Goal: Find specific page/section

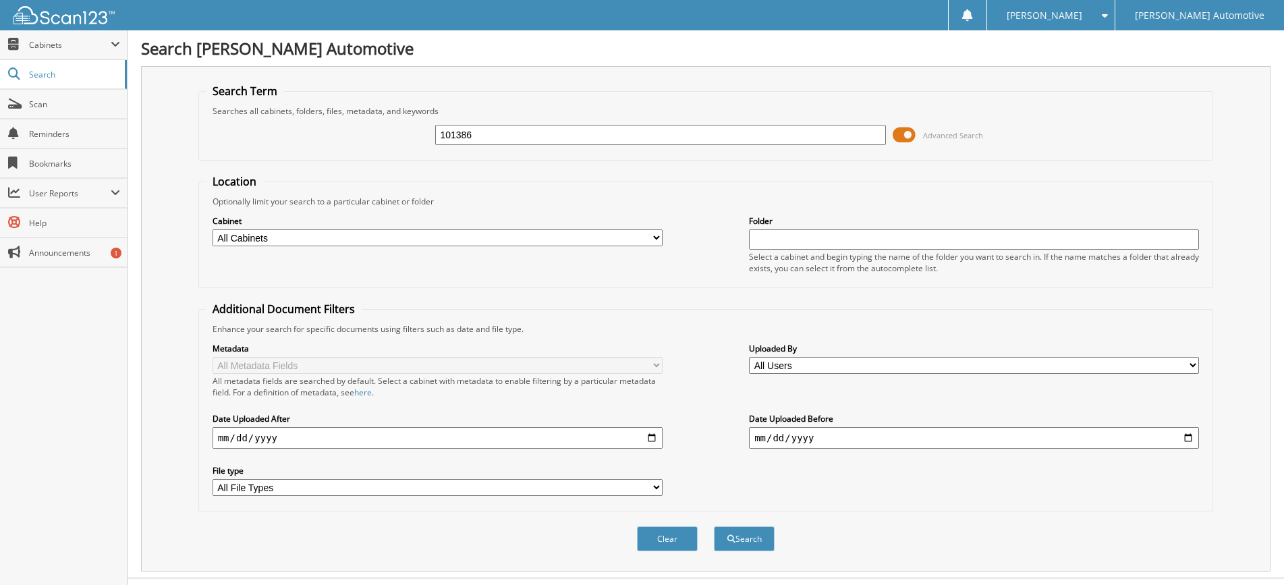
type input "101386"
click at [714, 526] on button "Search" at bounding box center [744, 538] width 61 height 25
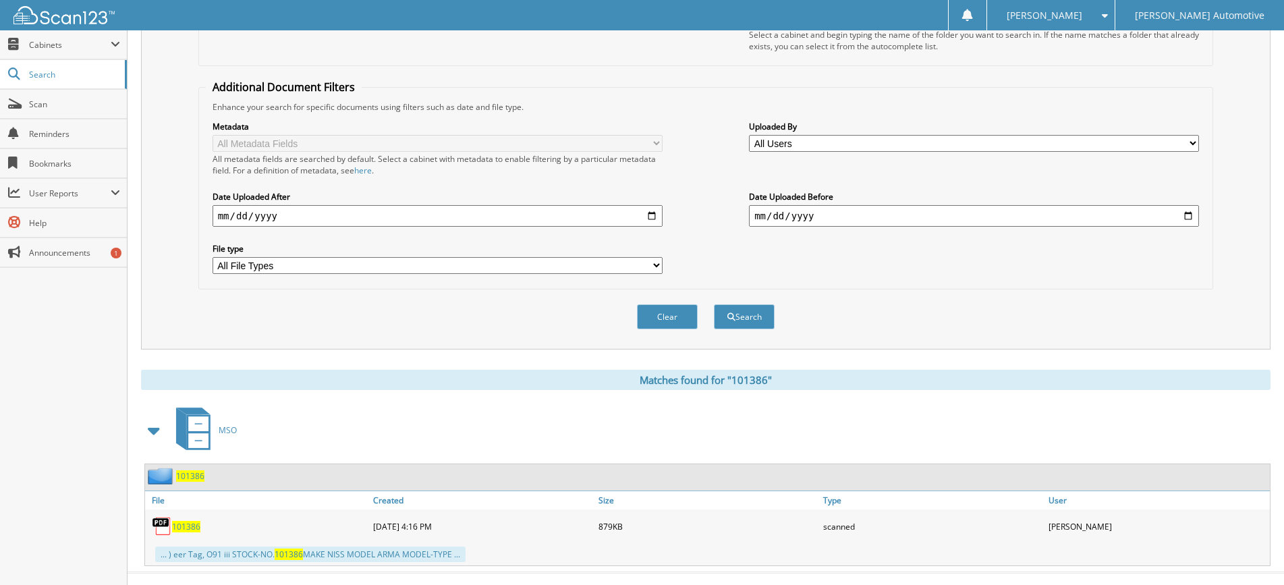
scroll to position [244, 0]
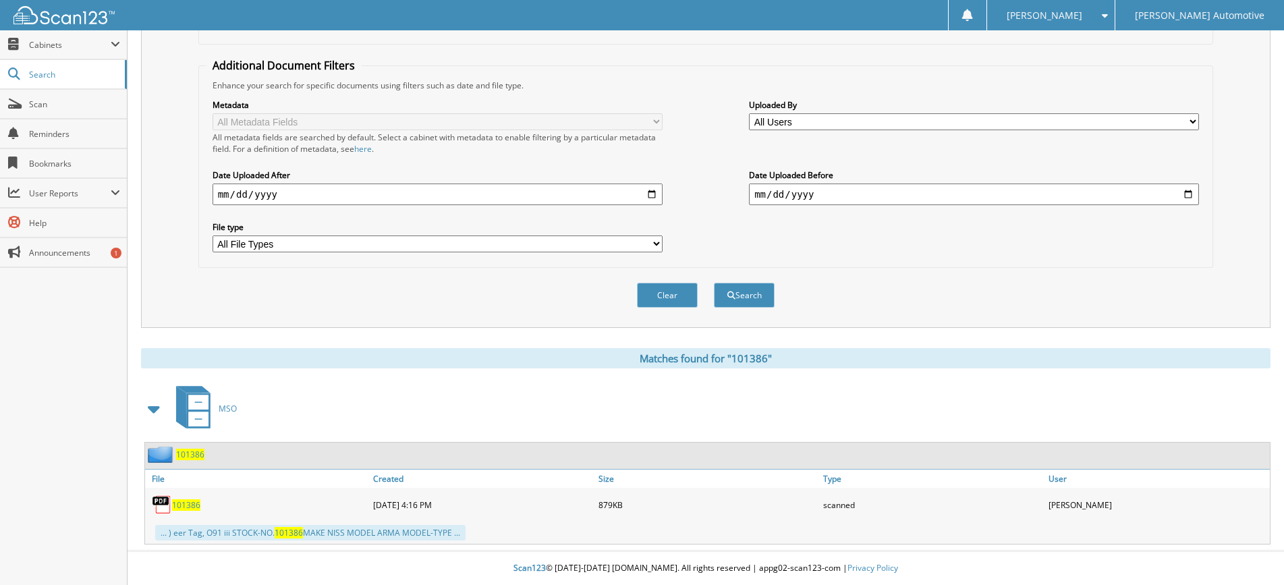
click at [196, 504] on span "101386" at bounding box center [186, 504] width 28 height 11
click at [663, 300] on button "Clear" at bounding box center [667, 295] width 61 height 25
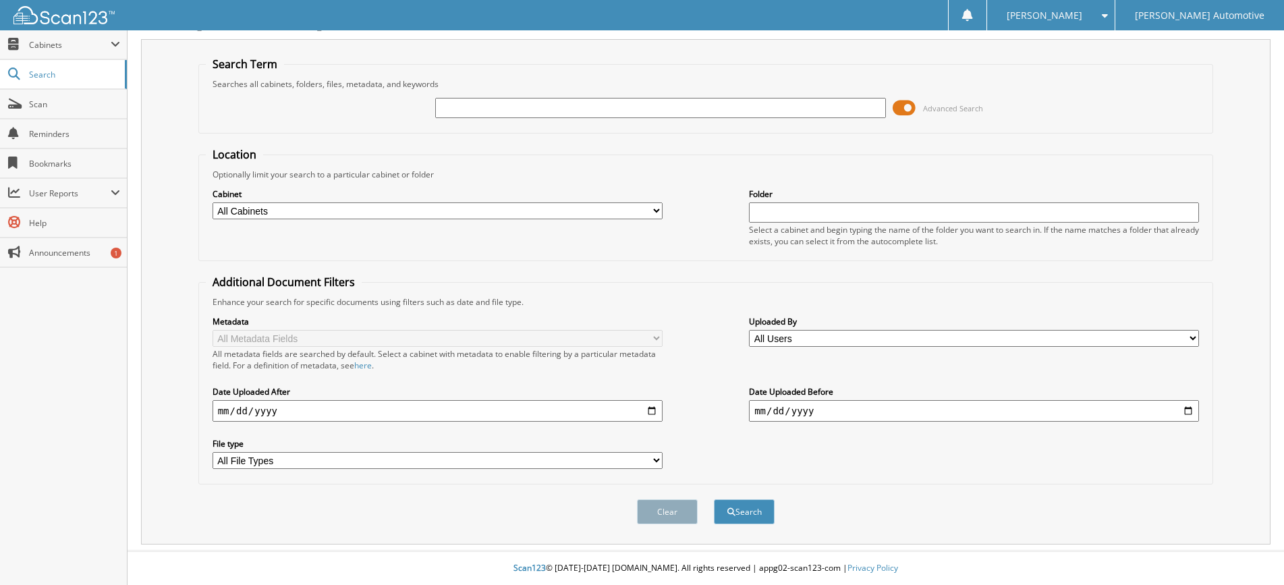
scroll to position [28, 0]
click at [458, 109] on input "text" at bounding box center [660, 108] width 450 height 20
type input "[PERSON_NAME]"
click at [714, 499] on button "Search" at bounding box center [744, 511] width 61 height 25
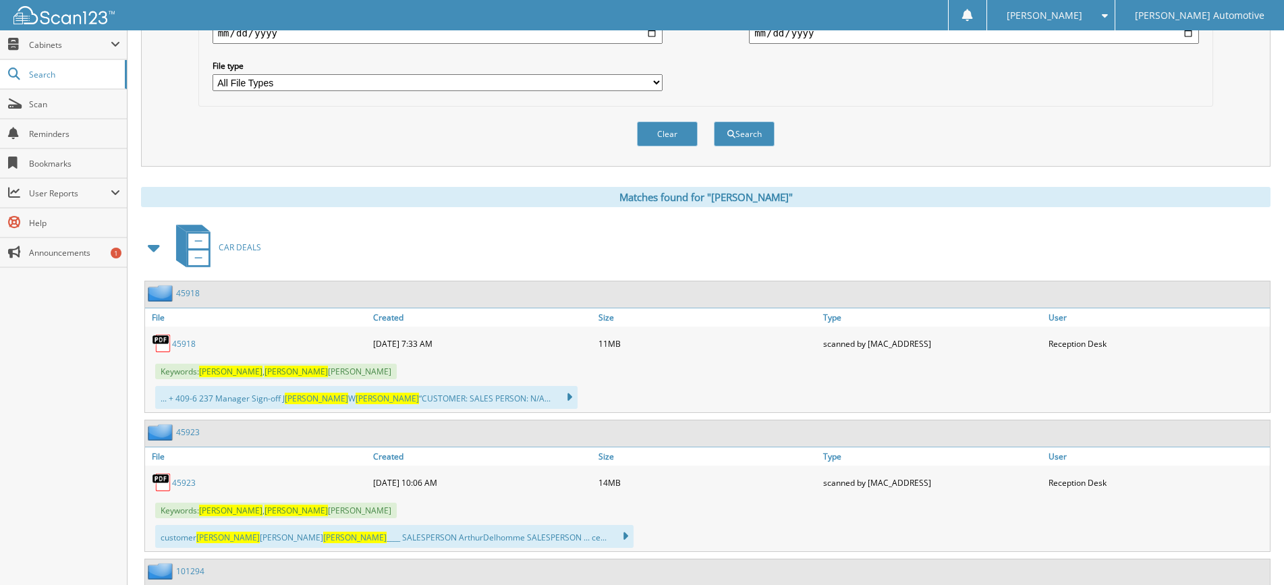
scroll to position [472, 0]
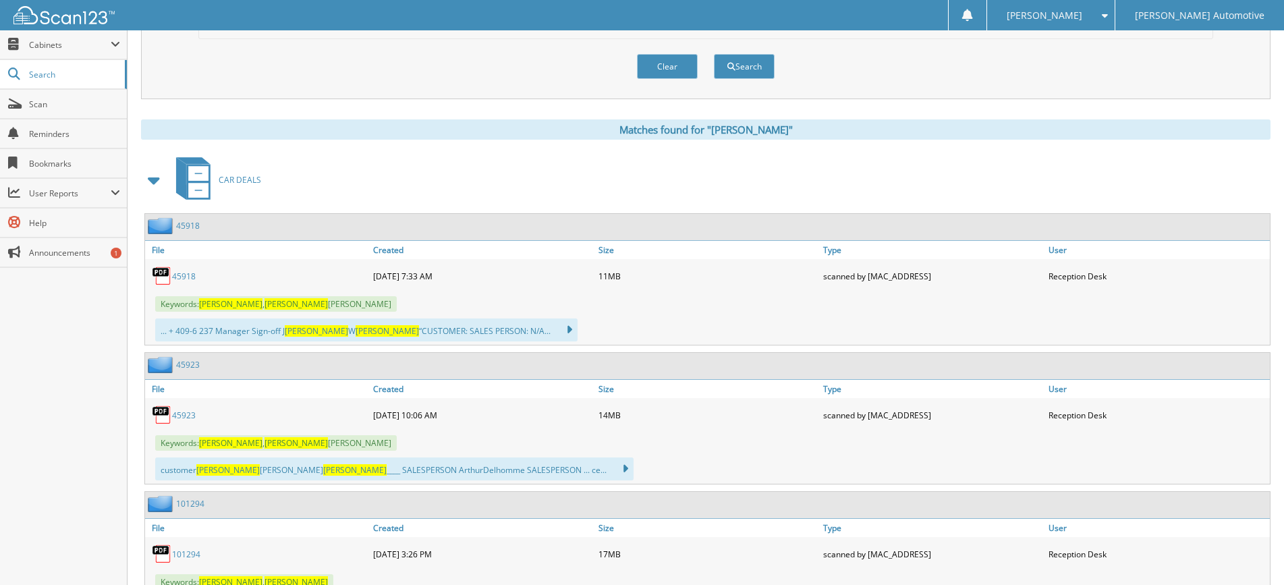
click at [185, 278] on link "45918" at bounding box center [184, 276] width 24 height 11
